Goal: Transaction & Acquisition: Purchase product/service

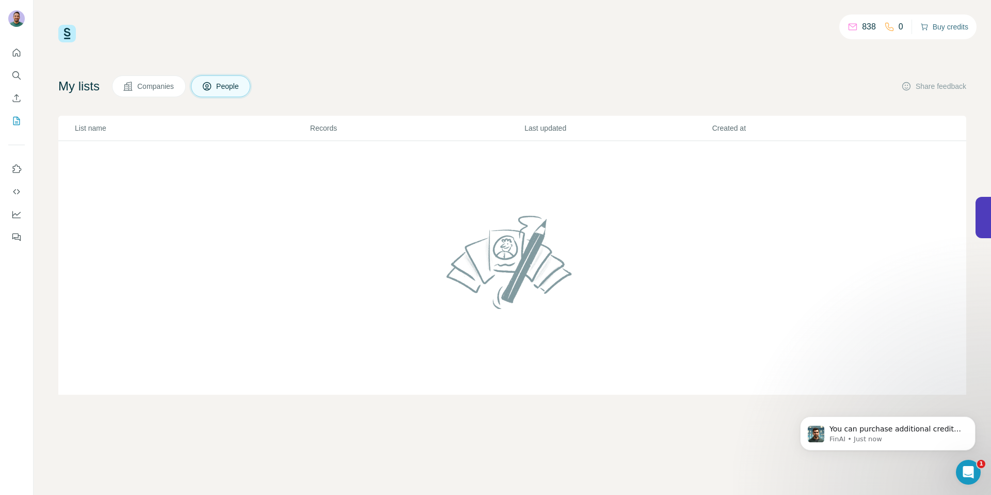
click at [939, 33] on button "Buy credits" at bounding box center [944, 27] width 48 height 14
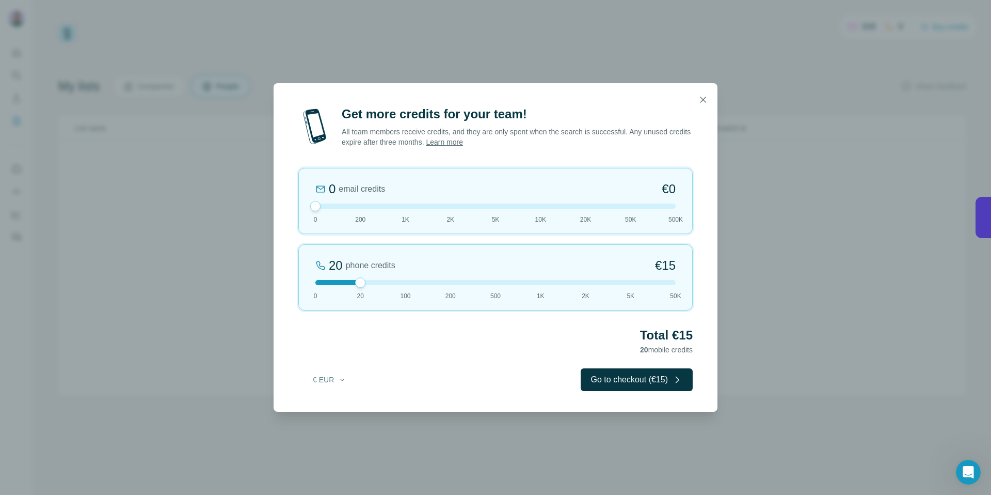
drag, startPoint x: 360, startPoint y: 207, endPoint x: 308, endPoint y: 210, distance: 52.7
click at [308, 210] on div "0 email credits €0 0 200 1K 2K 5K 10K 20K 50K 500K" at bounding box center [495, 201] width 394 height 66
click at [541, 289] on div "20 phone credits €[PHONE_NUMBER] 1K 2K 5K 50K" at bounding box center [495, 277] width 394 height 66
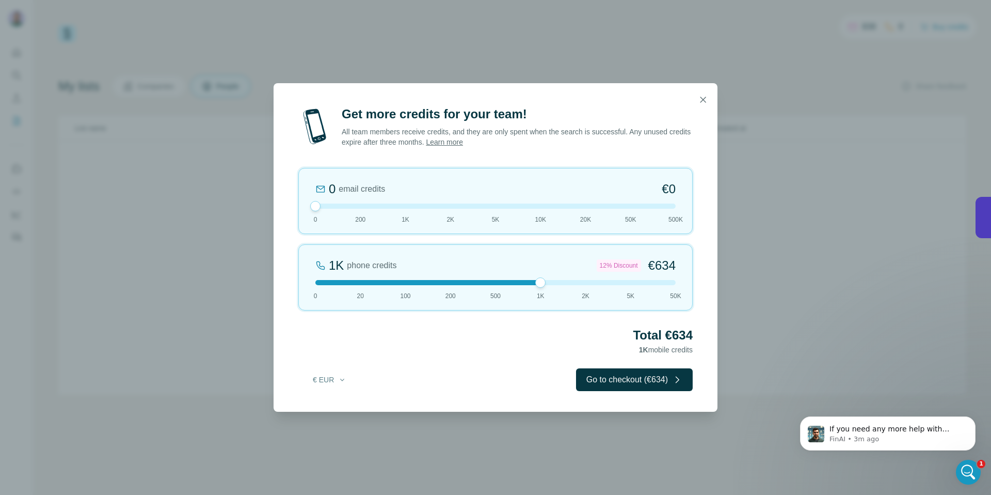
click at [584, 282] on div at bounding box center [495, 282] width 360 height 5
click at [709, 98] on button "button" at bounding box center [703, 99] width 21 height 21
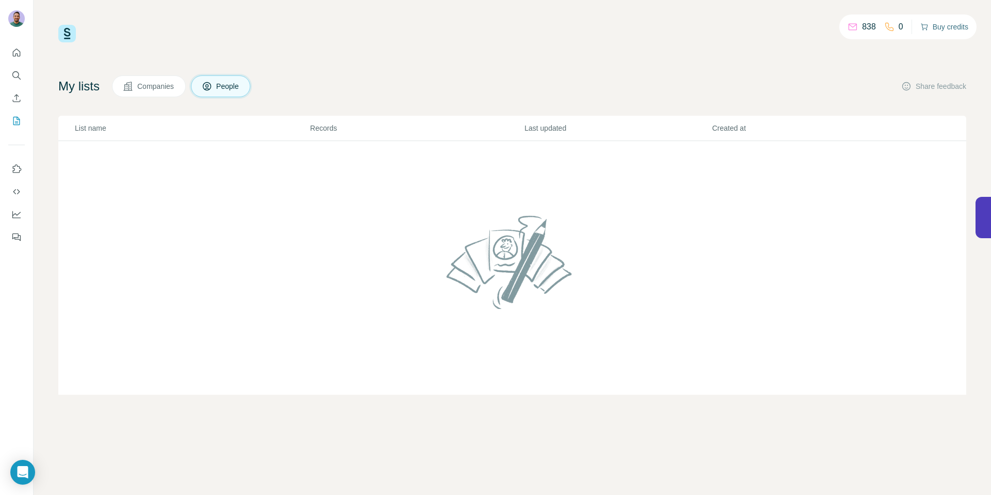
click at [930, 21] on button "Buy credits" at bounding box center [944, 27] width 48 height 14
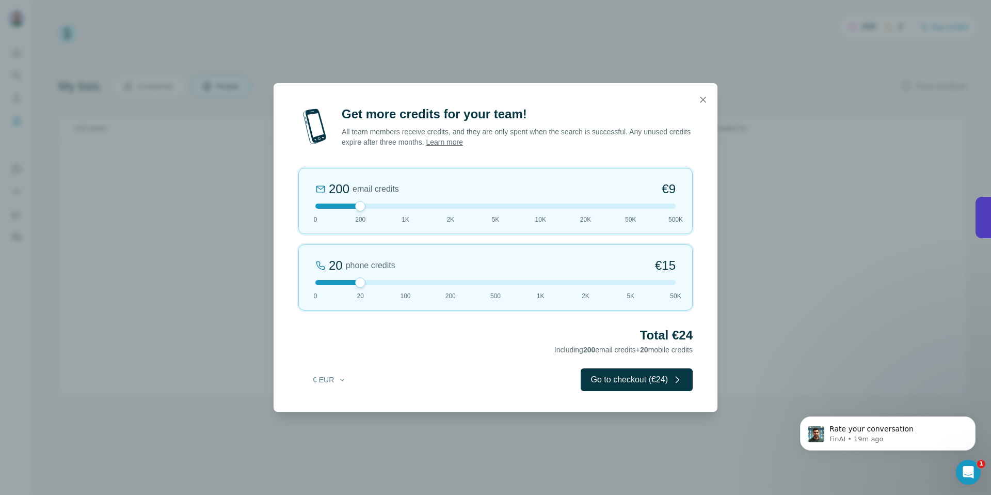
click at [546, 284] on div at bounding box center [495, 282] width 360 height 5
click at [400, 204] on div at bounding box center [495, 205] width 360 height 5
click at [332, 210] on div "1K email credits €42 0 200 1K 2K 5K 10K 20K 50K 500K" at bounding box center [495, 201] width 394 height 66
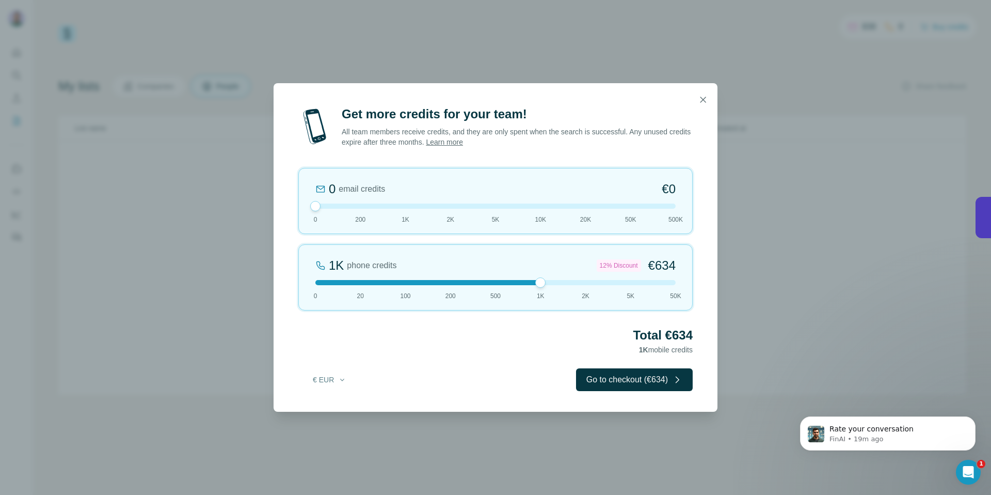
click at [313, 287] on div "1K phone credits 12% Discount €634 0 20 100 200 500 1K 2K 5K 50K" at bounding box center [495, 277] width 394 height 66
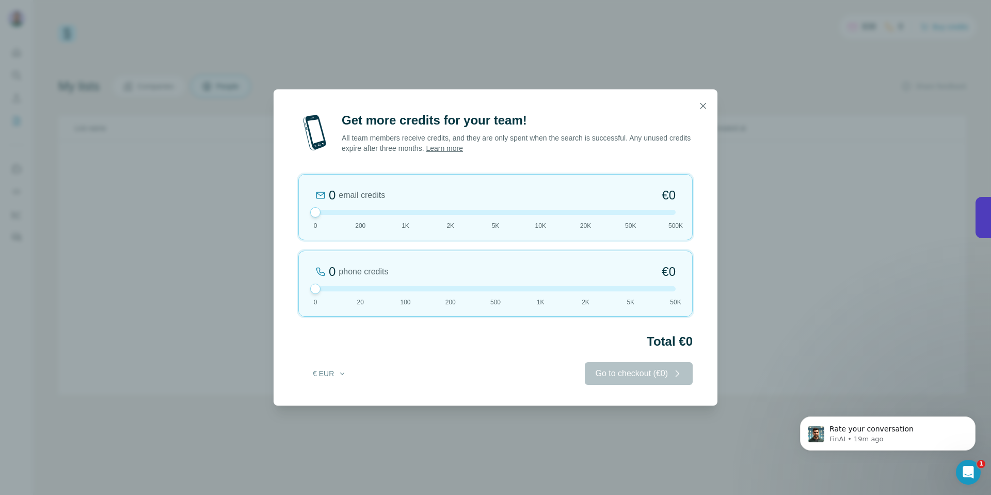
click at [545, 289] on div at bounding box center [495, 288] width 360 height 5
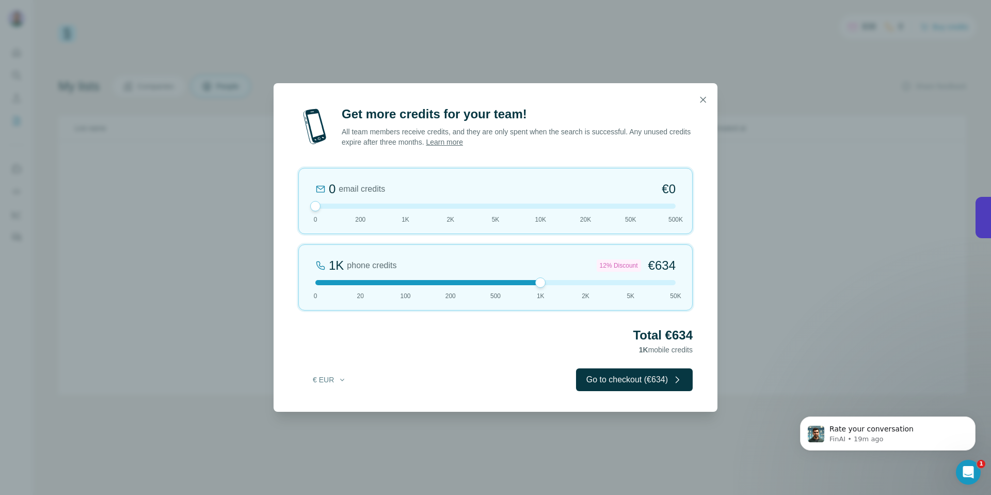
click at [494, 278] on div "1K phone credits 12% Discount €634 0 20 100 200 500 1K 2K 5K 50K" at bounding box center [495, 277] width 394 height 66
click at [498, 284] on div at bounding box center [495, 282] width 10 height 10
click at [534, 282] on div at bounding box center [495, 282] width 360 height 5
click at [580, 283] on div at bounding box center [495, 282] width 360 height 5
click at [541, 287] on div "2K phone credits 18% Discount €1,188 0 20 100 200 500 1K 2K 5K 50K" at bounding box center [495, 277] width 394 height 66
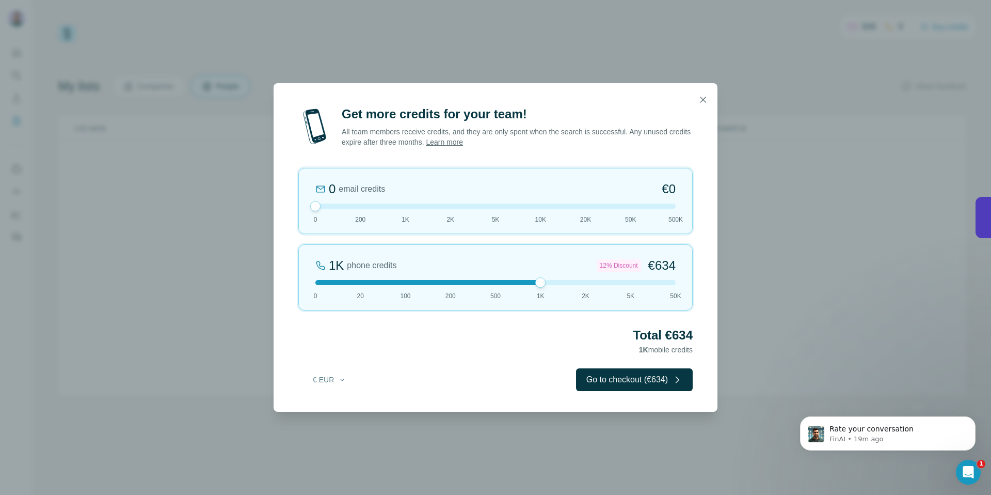
click at [487, 343] on div "Total €634 1K mobile credits" at bounding box center [495, 341] width 394 height 29
click at [580, 281] on div at bounding box center [495, 282] width 360 height 5
click at [539, 283] on div at bounding box center [495, 282] width 360 height 5
click at [593, 286] on div "1K phone credits 12% Discount €634 0 20 100 200 500 1K 2K 5K 50K" at bounding box center [495, 277] width 394 height 66
click at [503, 329] on h2 "Total €1,188" at bounding box center [495, 335] width 394 height 17
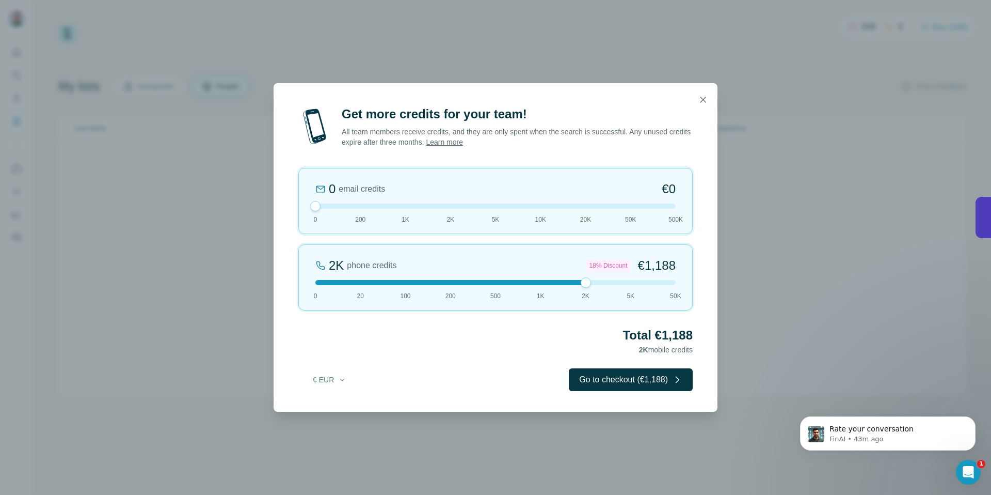
click at [498, 327] on h2 "Total €1,188" at bounding box center [495, 335] width 394 height 17
click at [538, 282] on div at bounding box center [495, 282] width 360 height 5
click at [471, 366] on div "Get more credits for your team! All team members receive credits, and they are …" at bounding box center [496, 259] width 444 height 306
click at [652, 380] on button "Go to checkout (€634)" at bounding box center [634, 379] width 117 height 23
